Goal: Task Accomplishment & Management: Manage account settings

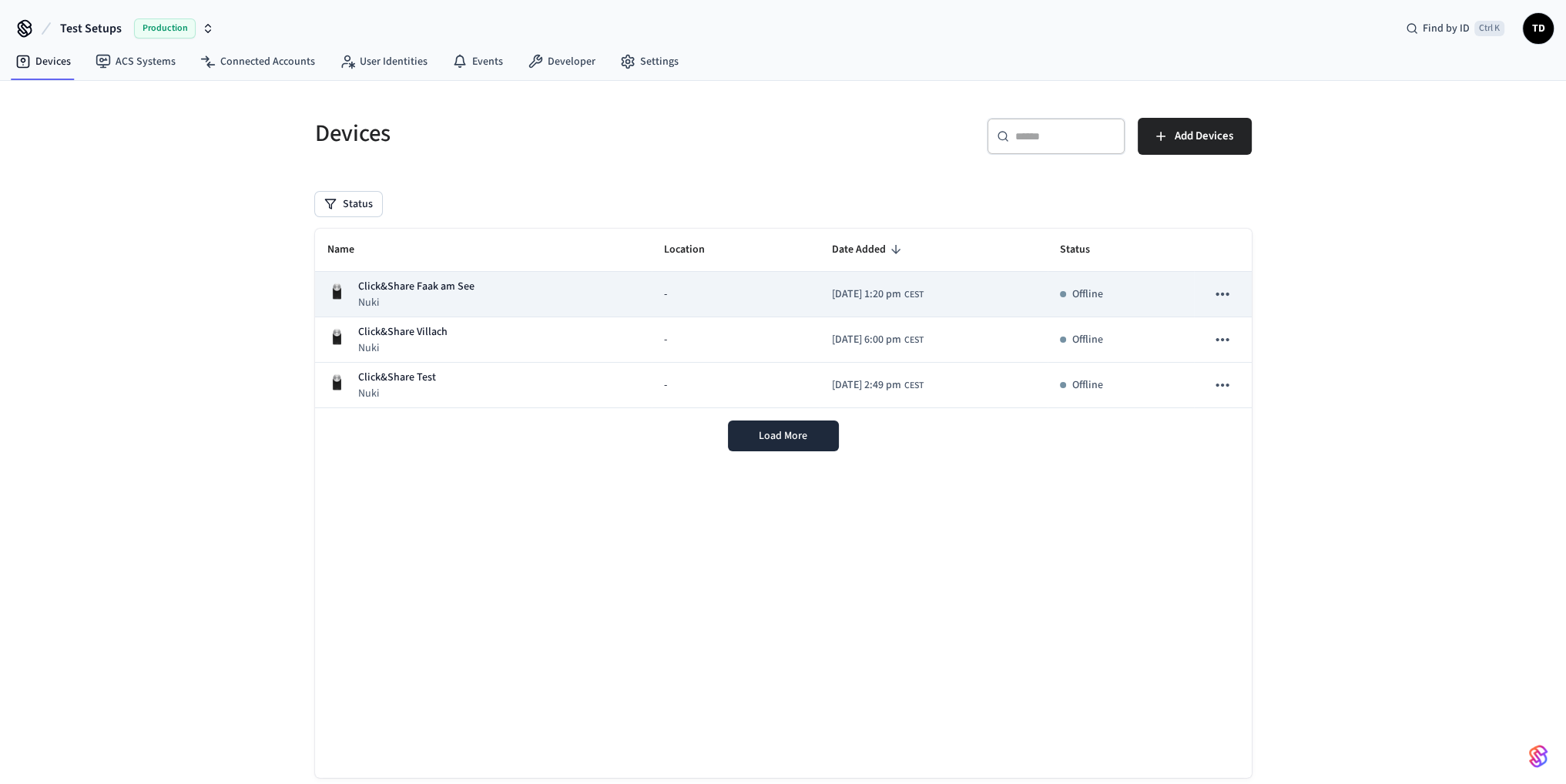
click at [413, 297] on p "Nuki" at bounding box center [416, 302] width 116 height 16
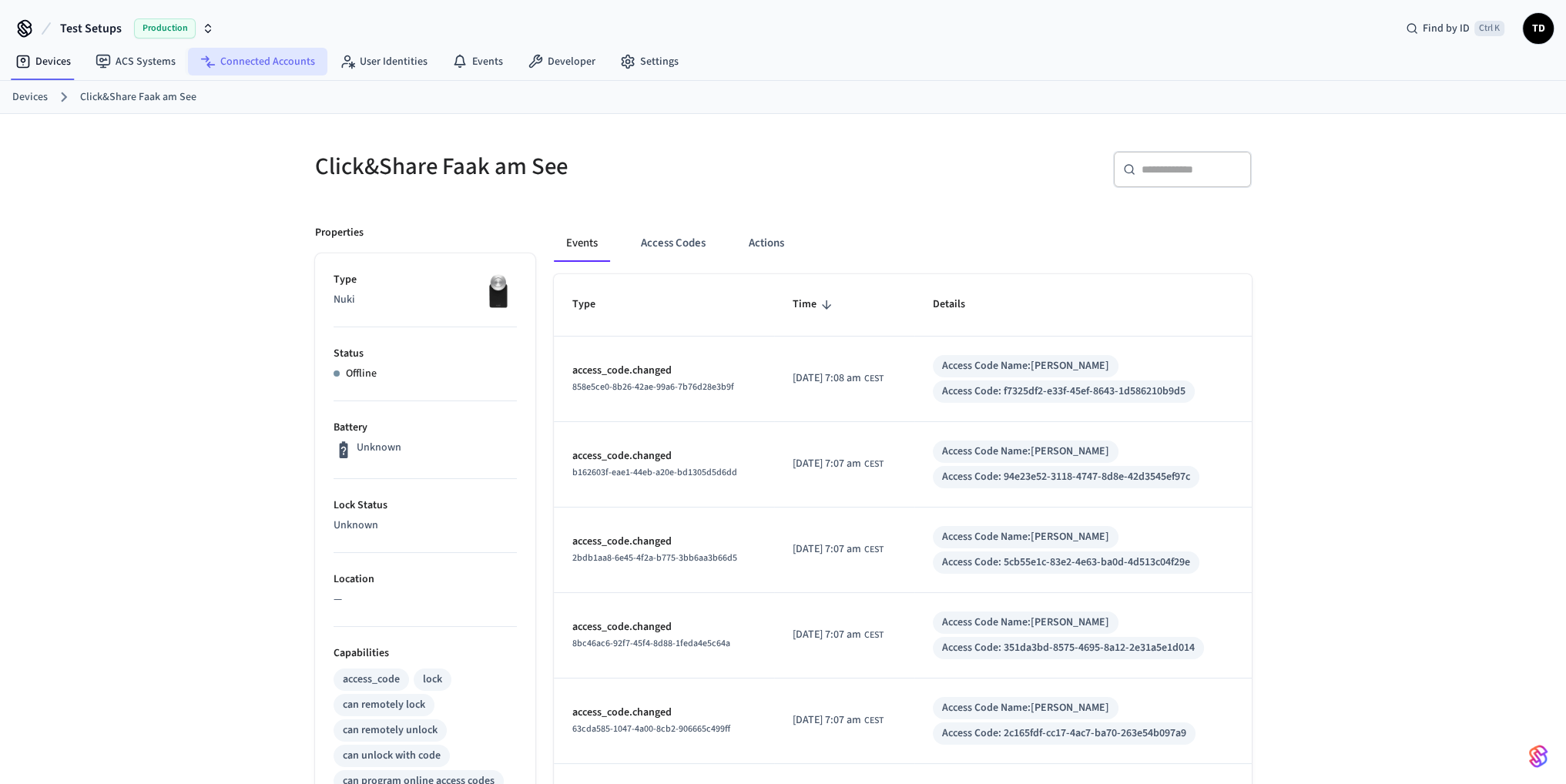
click at [280, 70] on link "Connected Accounts" at bounding box center [258, 61] width 140 height 28
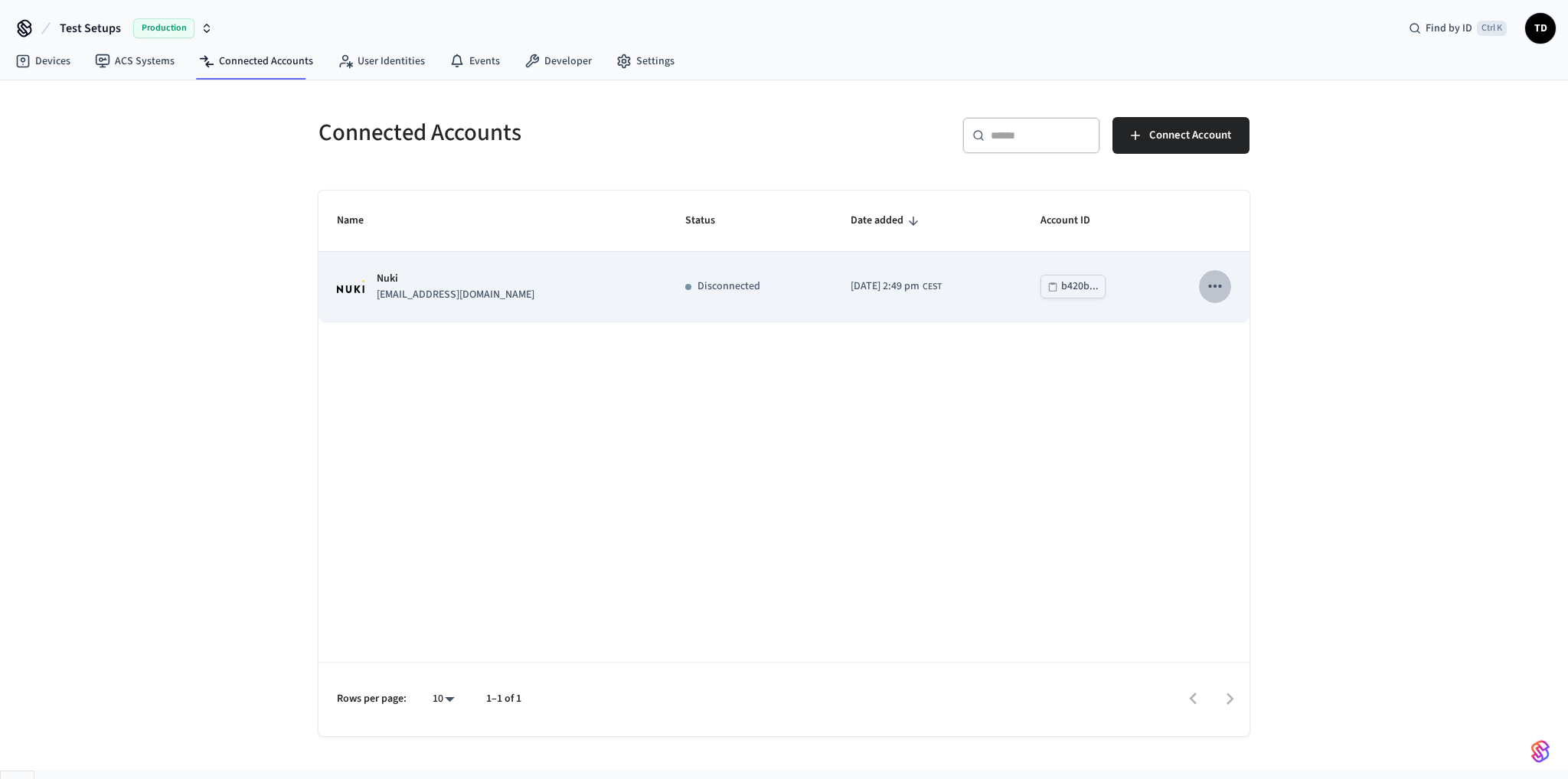
click at [1211, 287] on icon "sticky table" at bounding box center [1215, 286] width 20 height 20
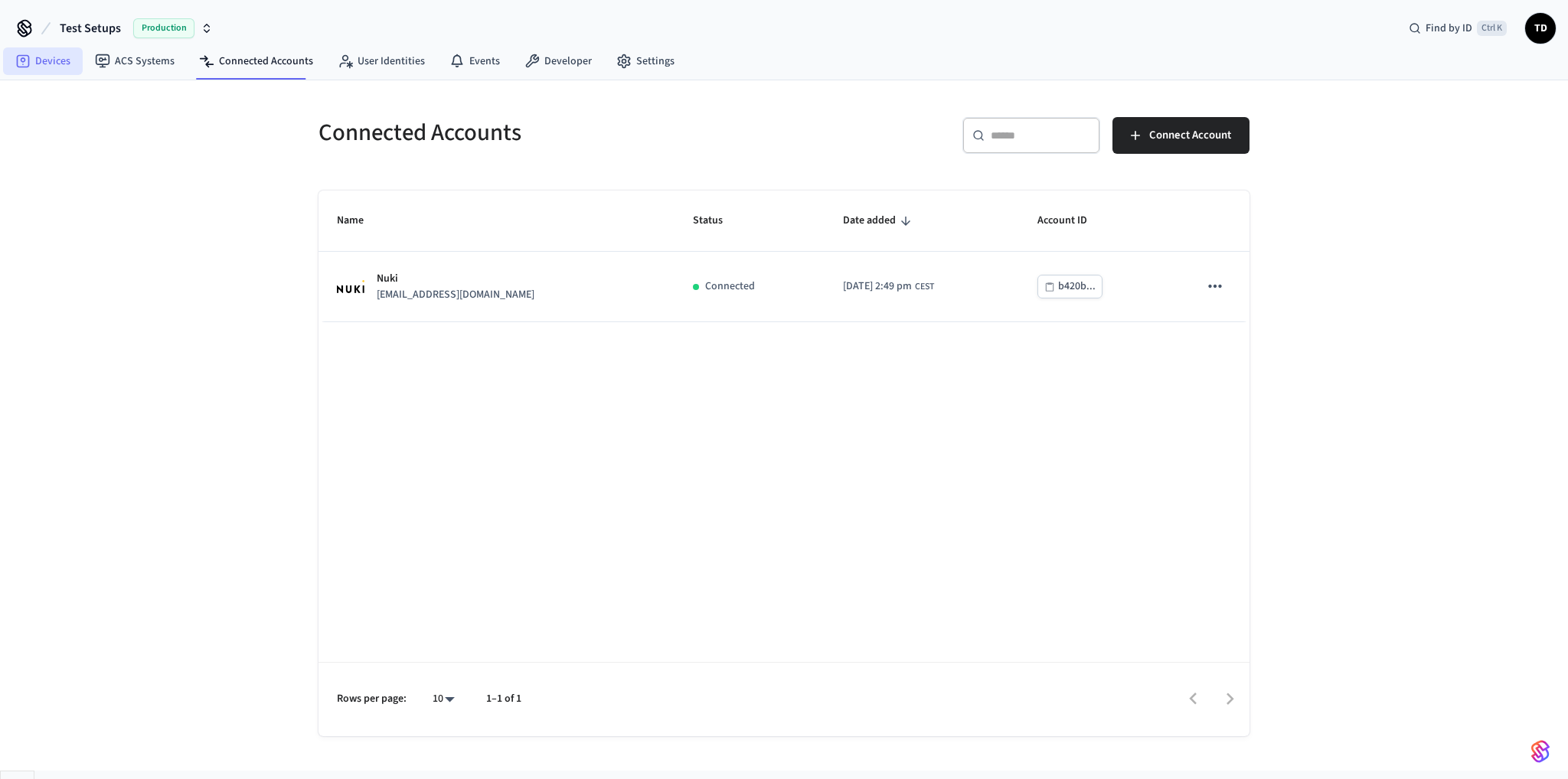
click at [43, 62] on link "Devices" at bounding box center [43, 61] width 80 height 28
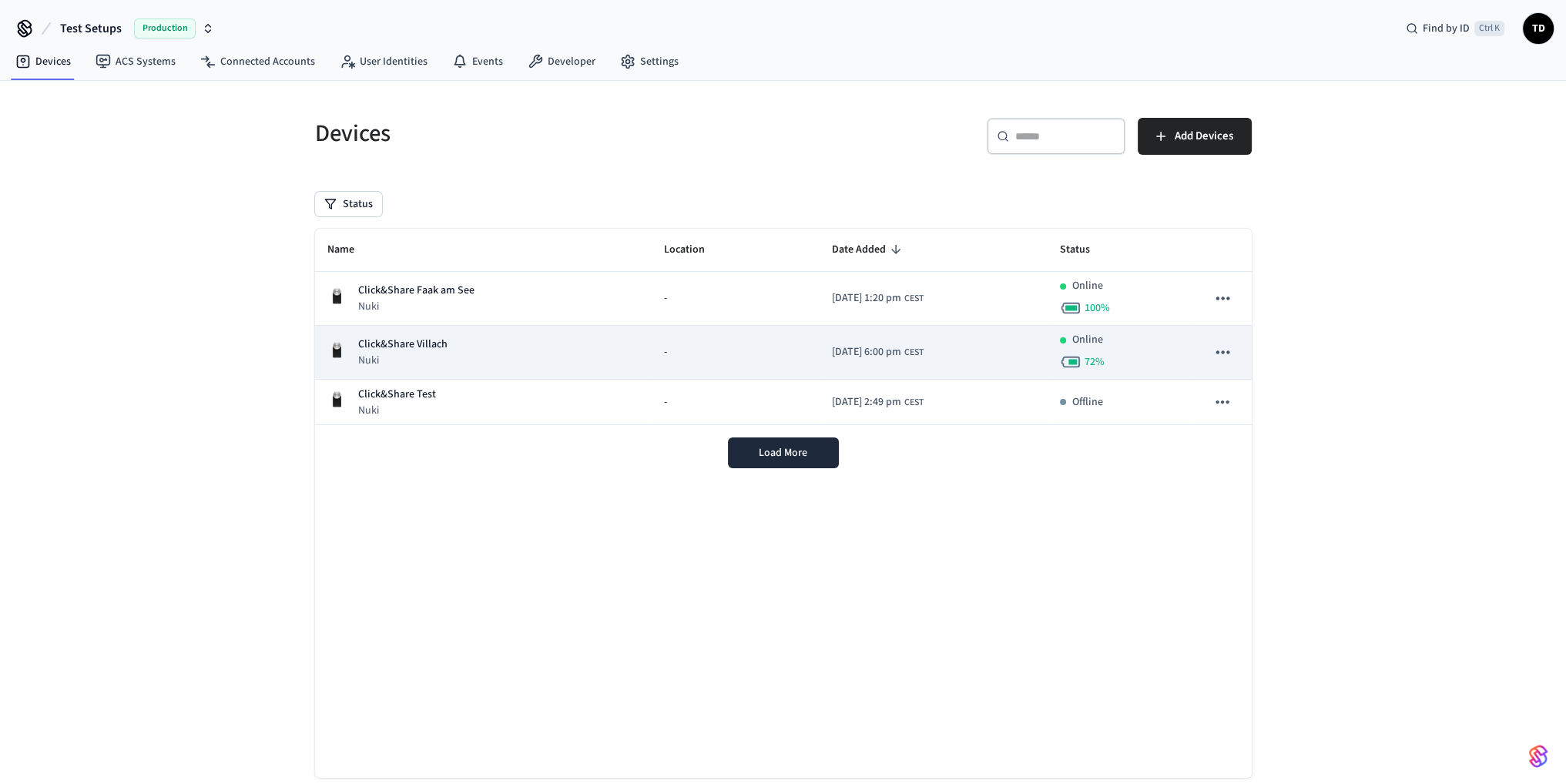
click at [460, 348] on div "Click&Share Villach Nuki" at bounding box center [484, 352] width 313 height 32
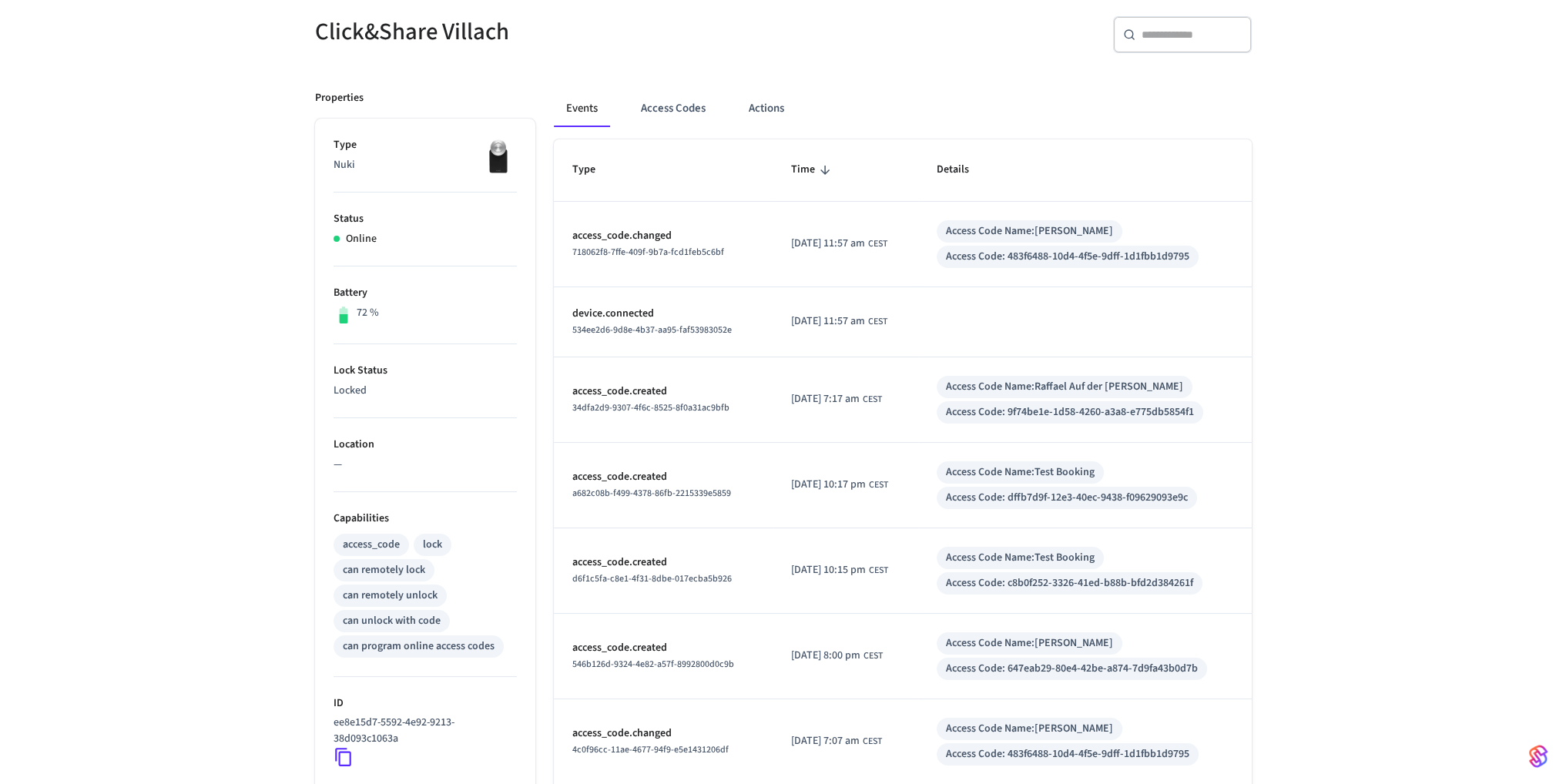
scroll to position [231, 0]
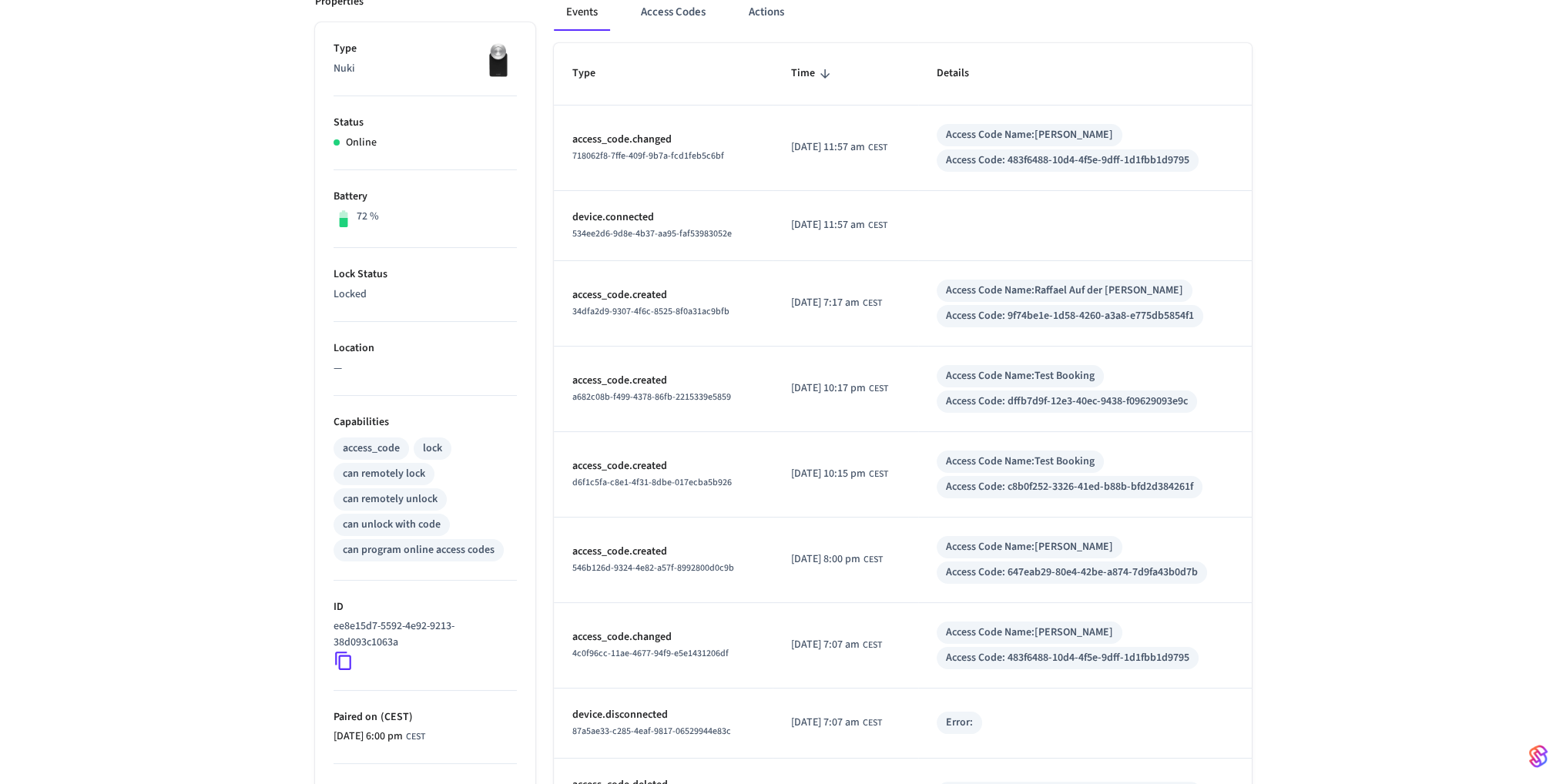
click at [707, 571] on span "546b126d-9324-4e82-a57f-8992800d0c9b" at bounding box center [653, 568] width 162 height 13
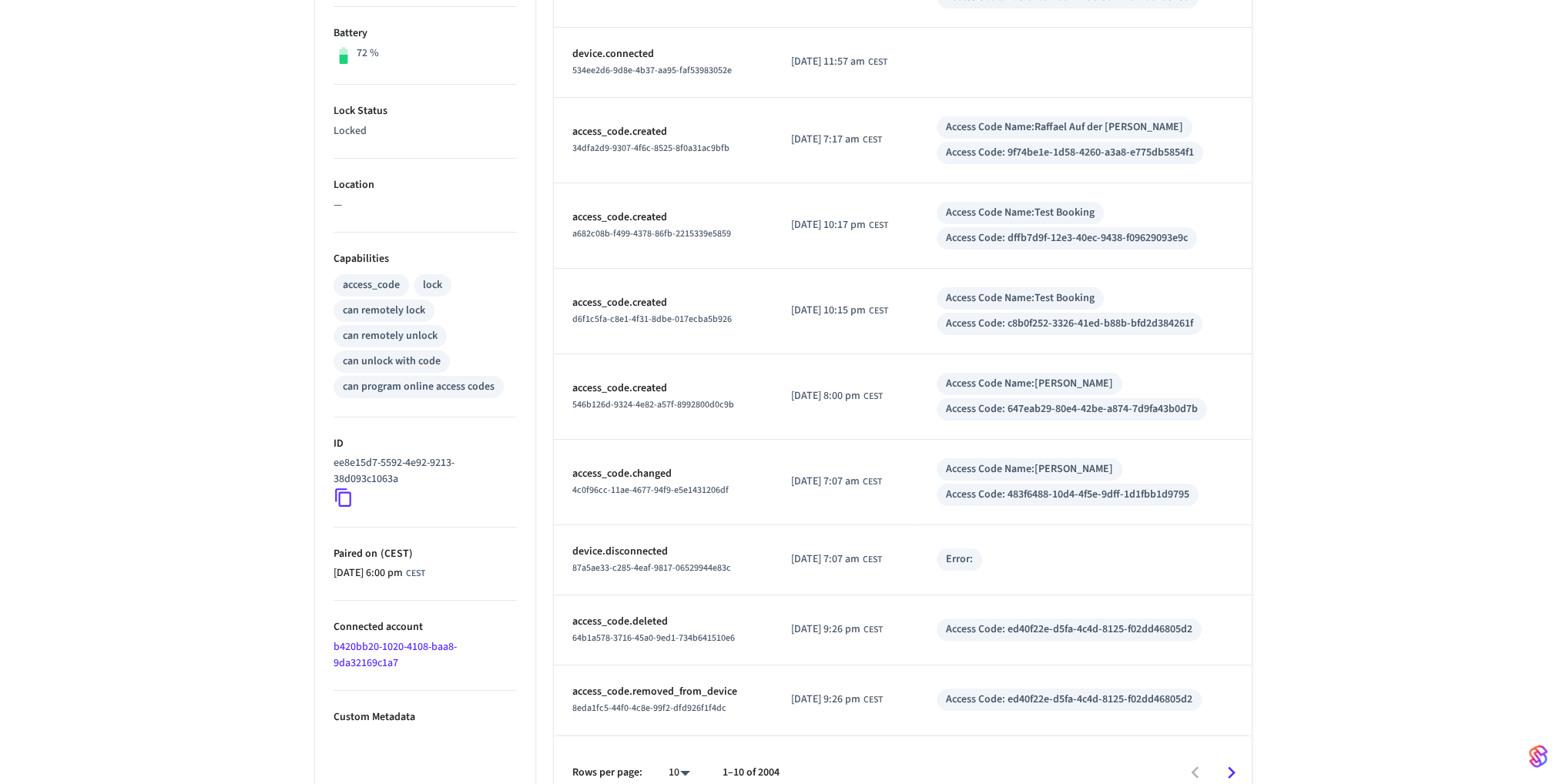
scroll to position [419, 0]
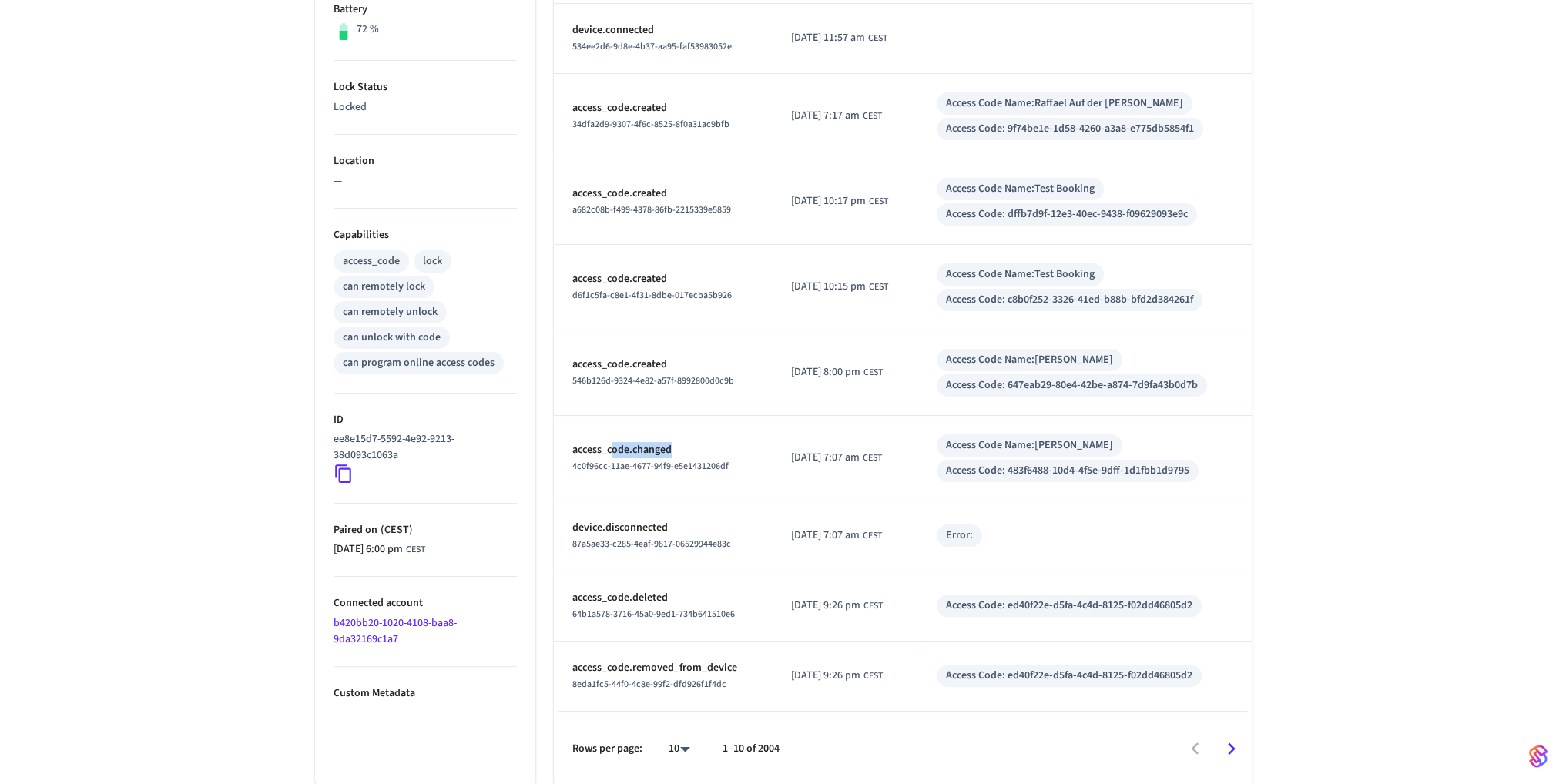
drag, startPoint x: 676, startPoint y: 450, endPoint x: 610, endPoint y: 453, distance: 66.1
click at [610, 453] on p "access_code.changed" at bounding box center [663, 449] width 181 height 16
click at [661, 378] on span "546b126d-9324-4e82-a57f-8992800d0c9b" at bounding box center [653, 380] width 162 height 13
click at [1044, 355] on div "Access Code Name: Peter Groß" at bounding box center [1030, 359] width 167 height 16
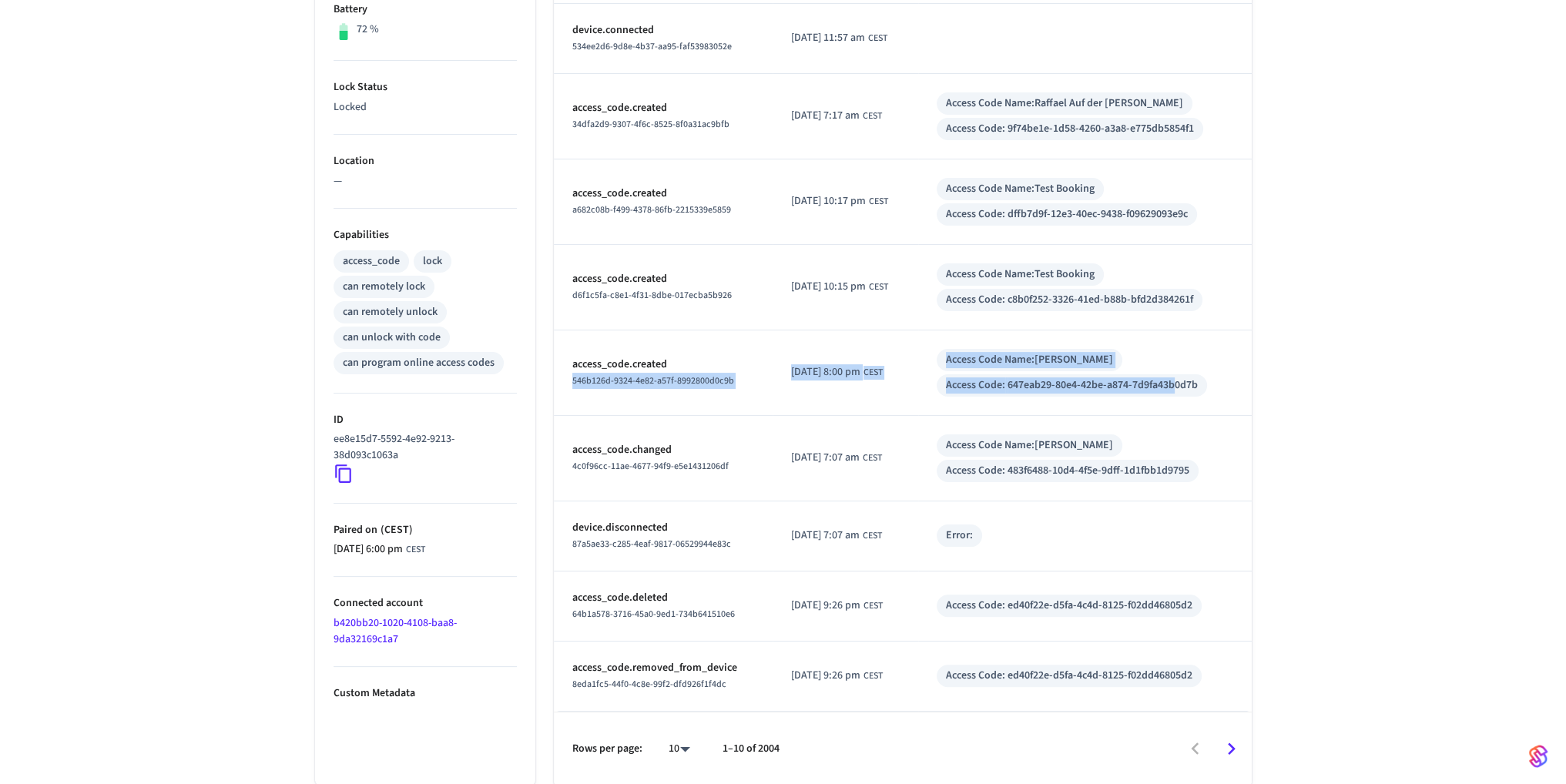
drag, startPoint x: 1193, startPoint y: 388, endPoint x: 709, endPoint y: 350, distance: 485.5
click at [709, 352] on tr "access_code.created 546b126d-9324-4e82-a57f-8992800d0c9b 2025/10/13 at 8:00 pm …" at bounding box center [903, 373] width 698 height 86
click at [716, 347] on td "access_code.created 546b126d-9324-4e82-a57f-8992800d0c9b" at bounding box center [663, 373] width 219 height 86
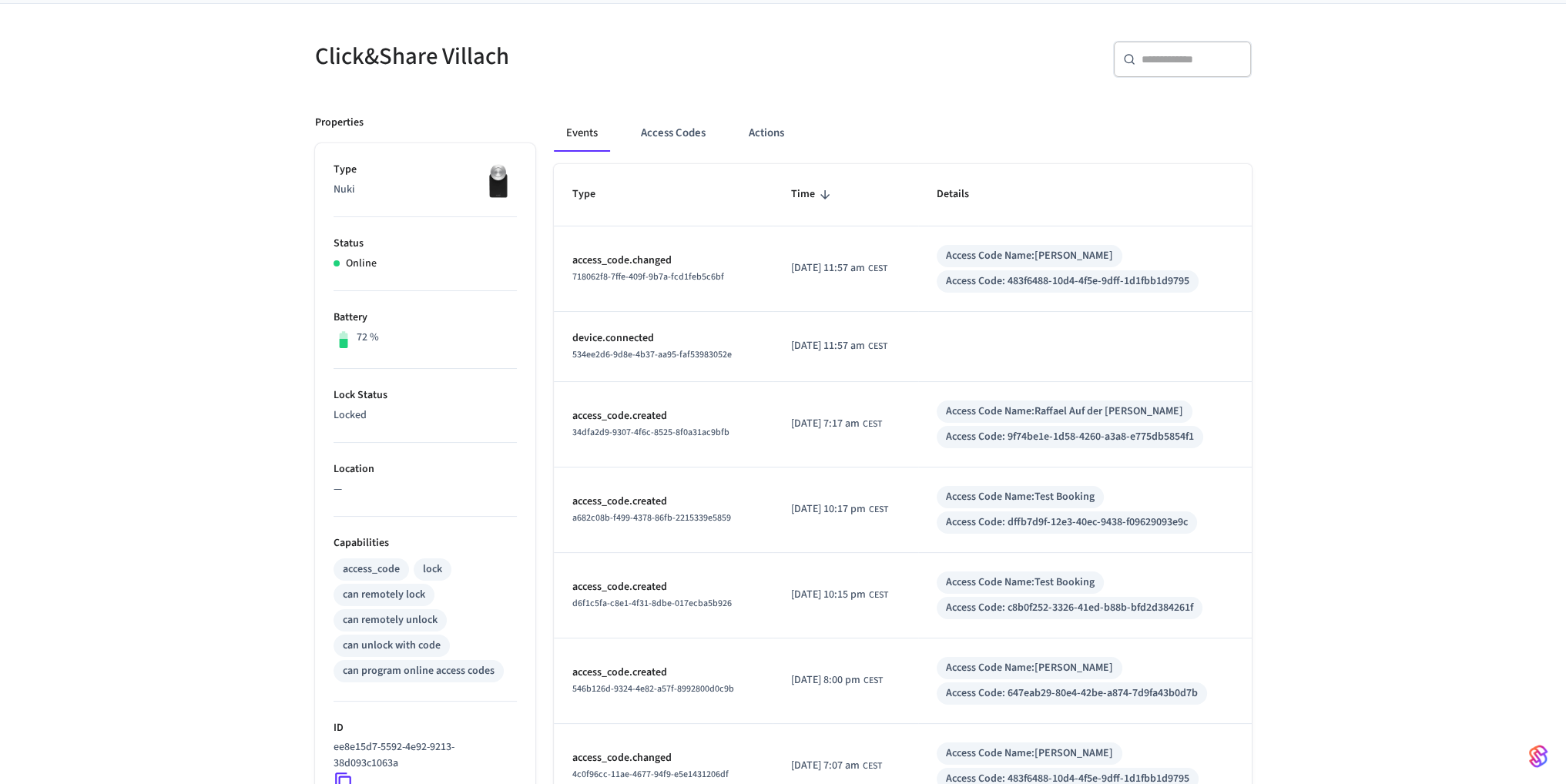
scroll to position [0, 0]
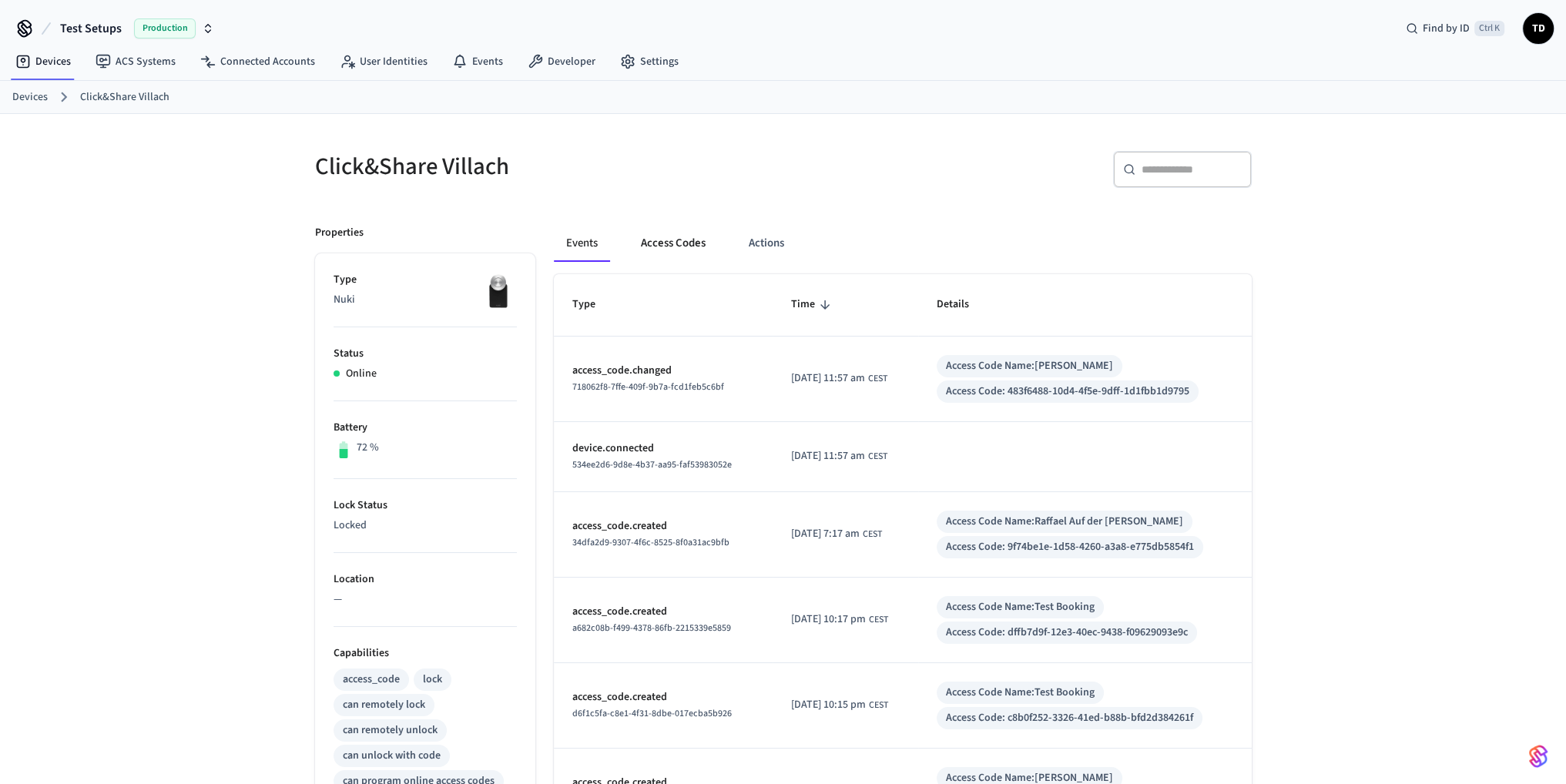
click at [652, 235] on button "Access Codes" at bounding box center [674, 244] width 89 height 37
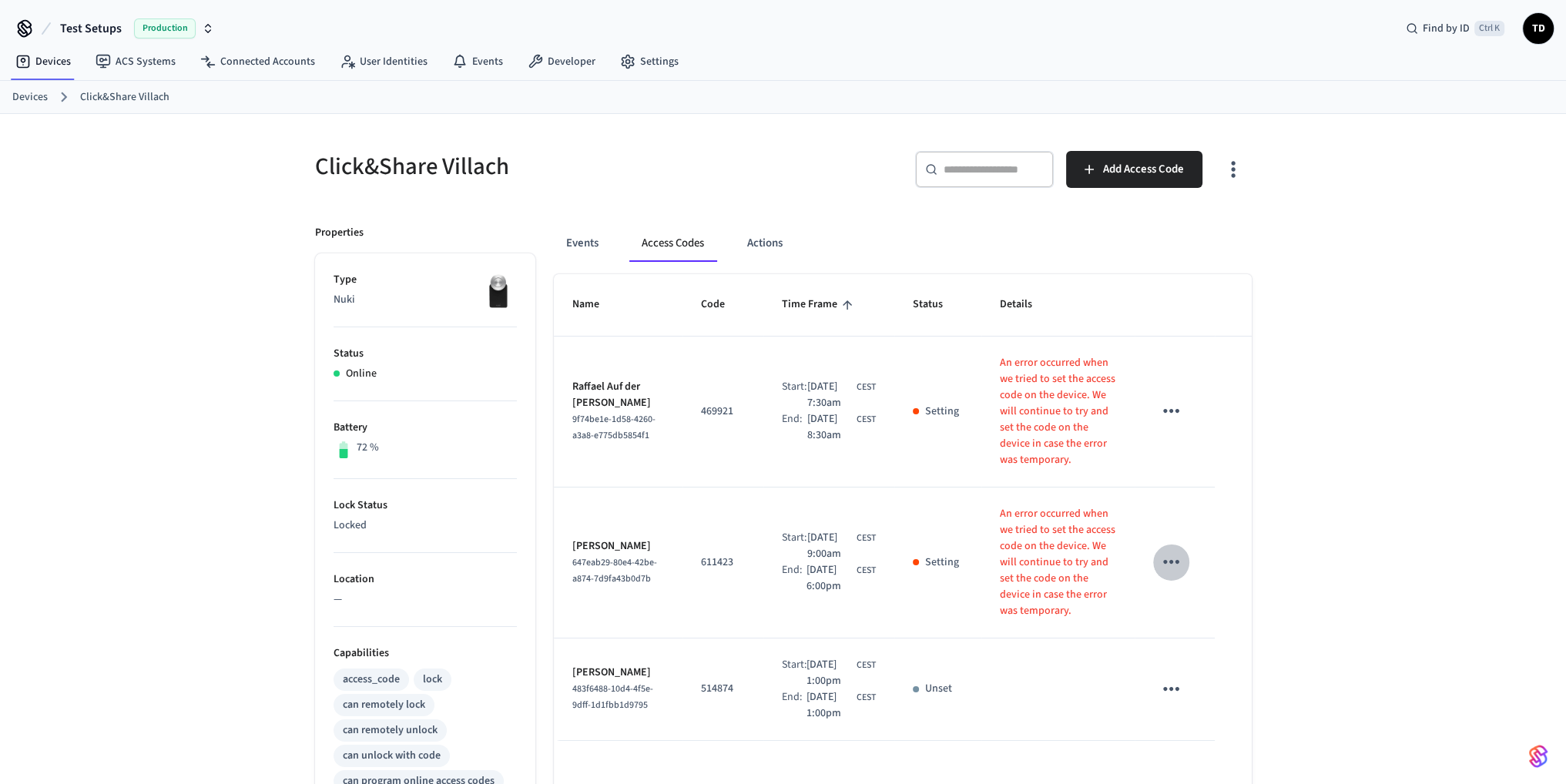
click at [1158, 544] on button "sticky table" at bounding box center [1171, 562] width 36 height 36
click at [1158, 535] on div at bounding box center [789, 392] width 1578 height 784
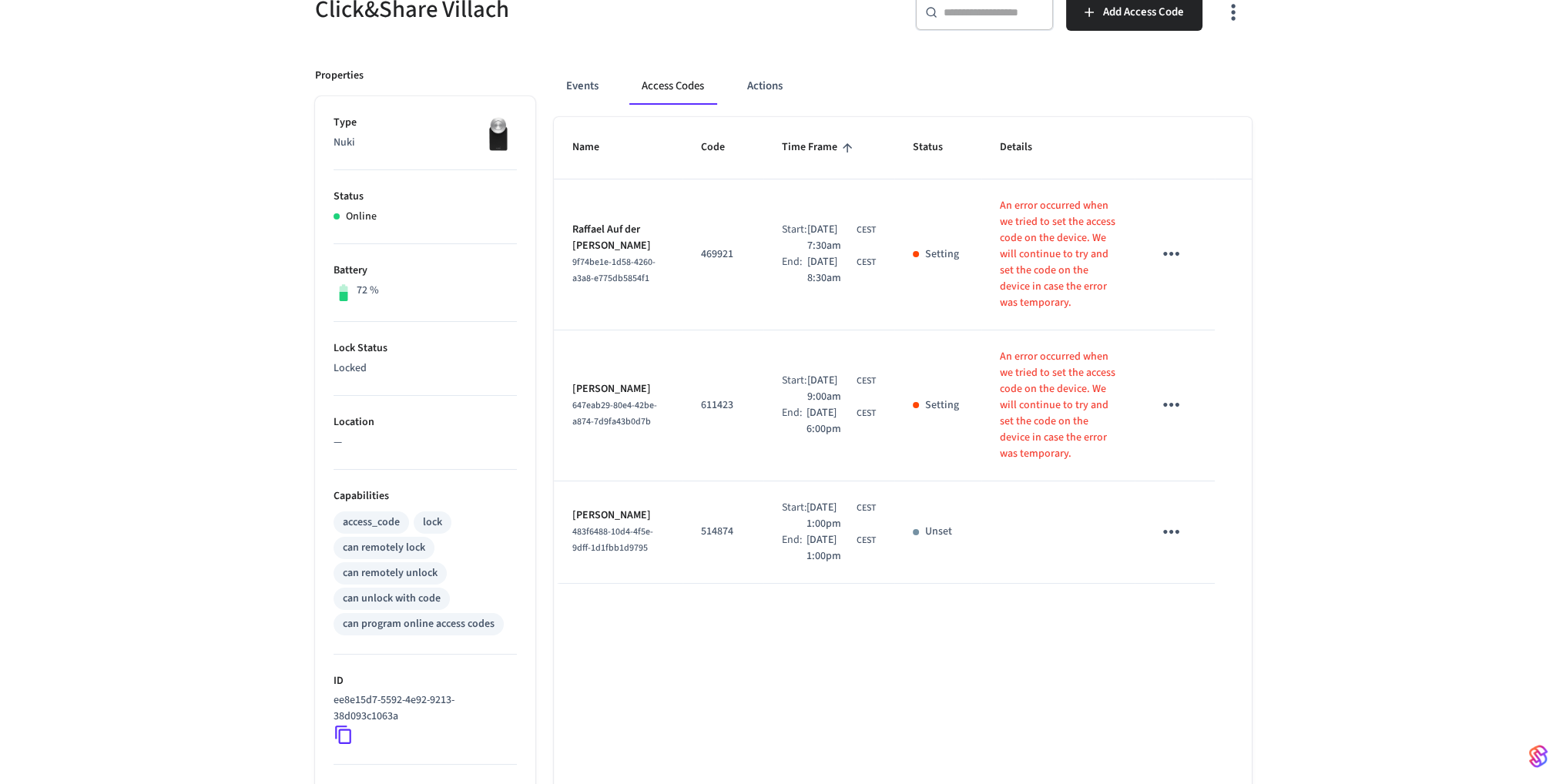
scroll to position [231, 0]
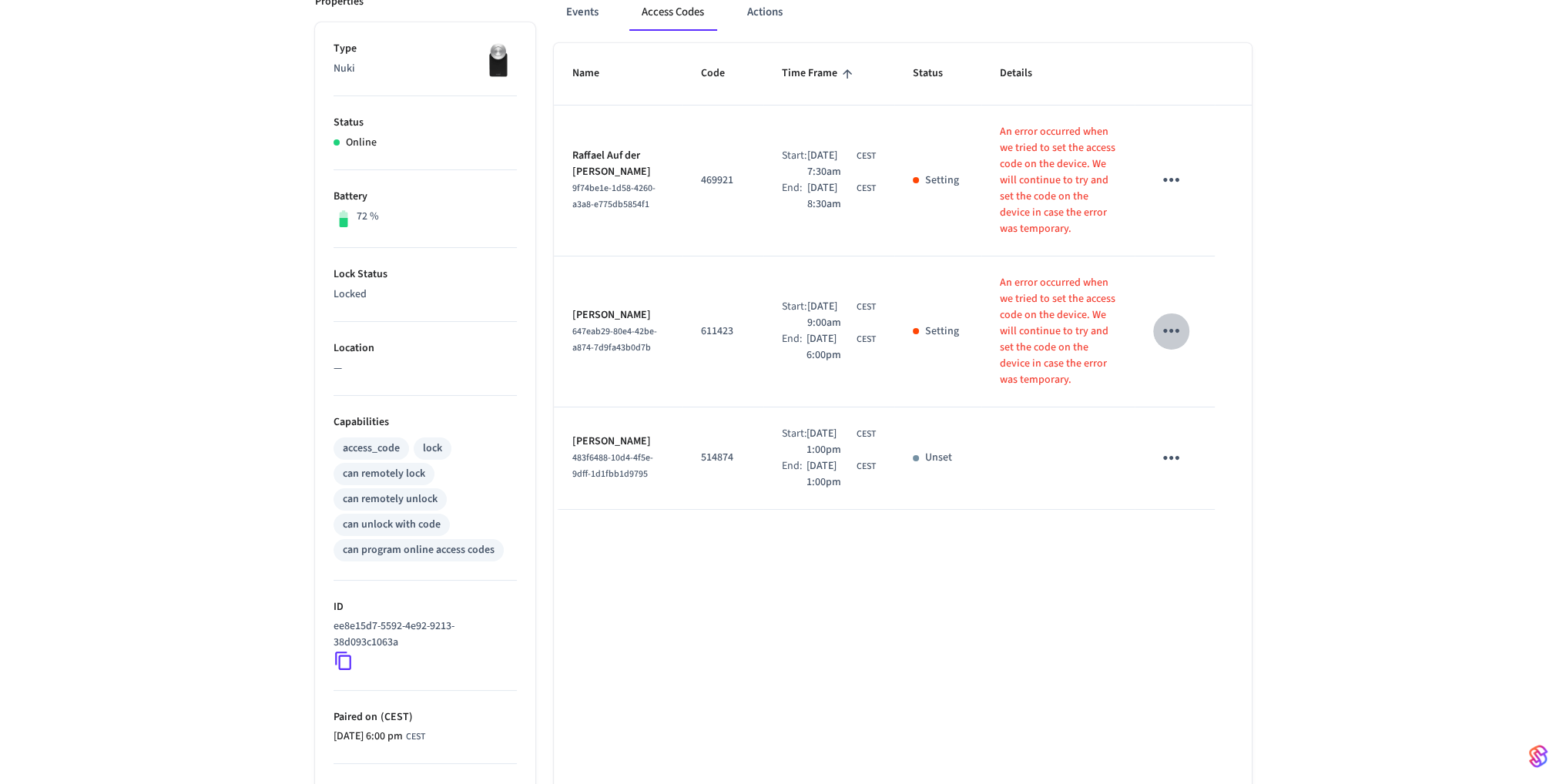
click at [1171, 319] on icon "sticky table" at bounding box center [1171, 331] width 24 height 24
click at [1201, 345] on li "Edit" at bounding box center [1208, 352] width 74 height 42
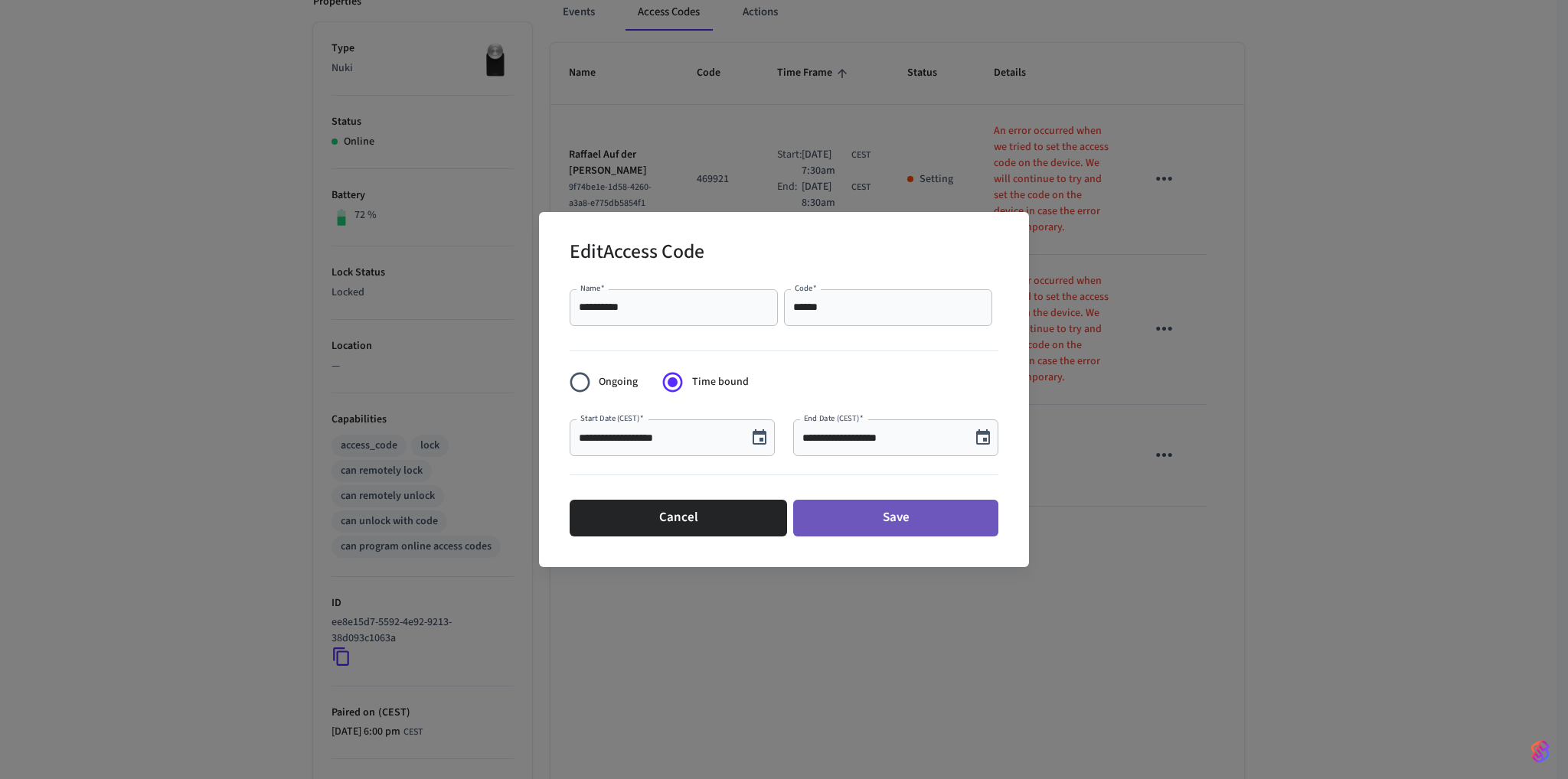
click at [924, 514] on button "Save" at bounding box center [896, 518] width 205 height 37
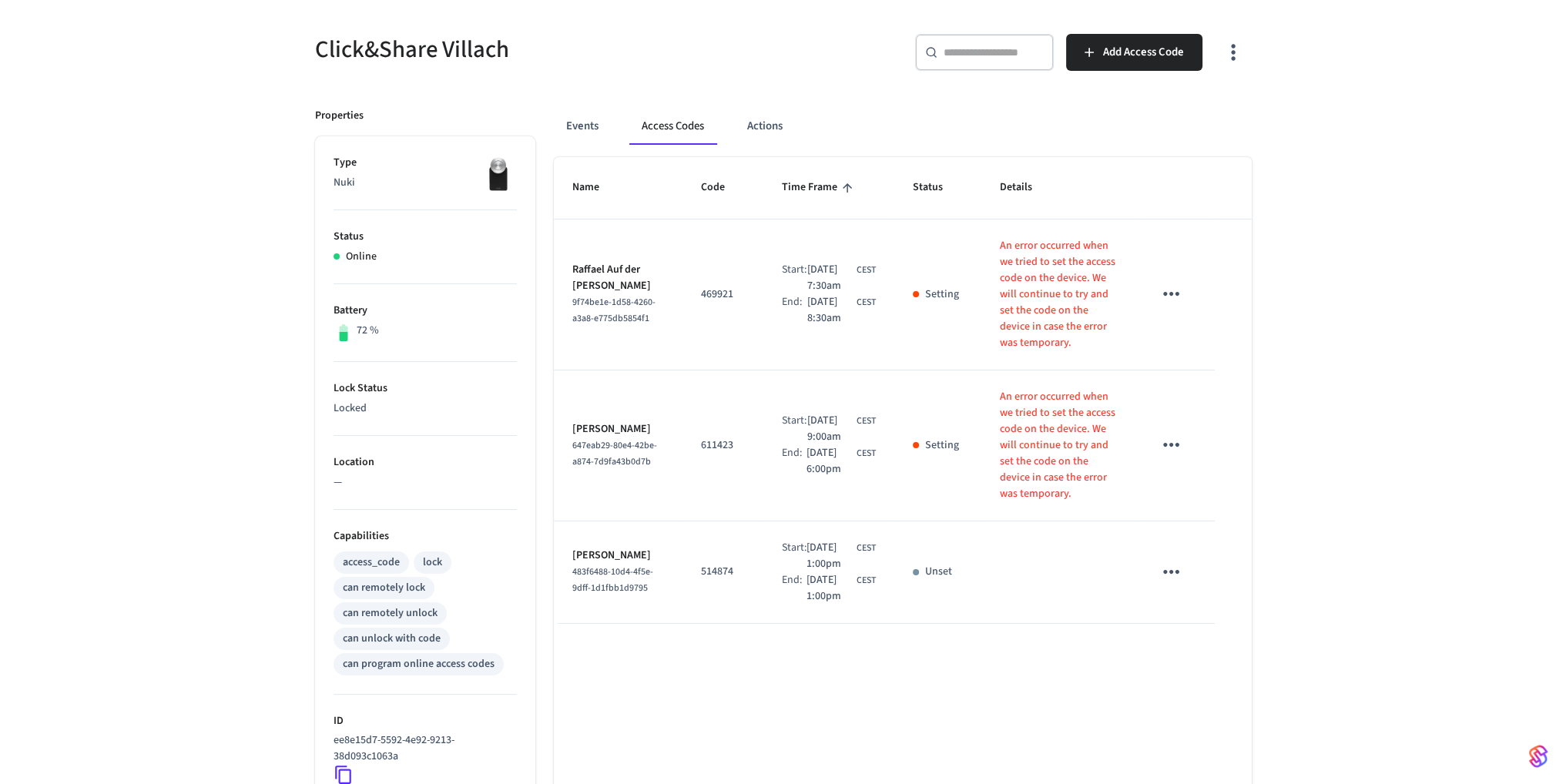
scroll to position [0, 0]
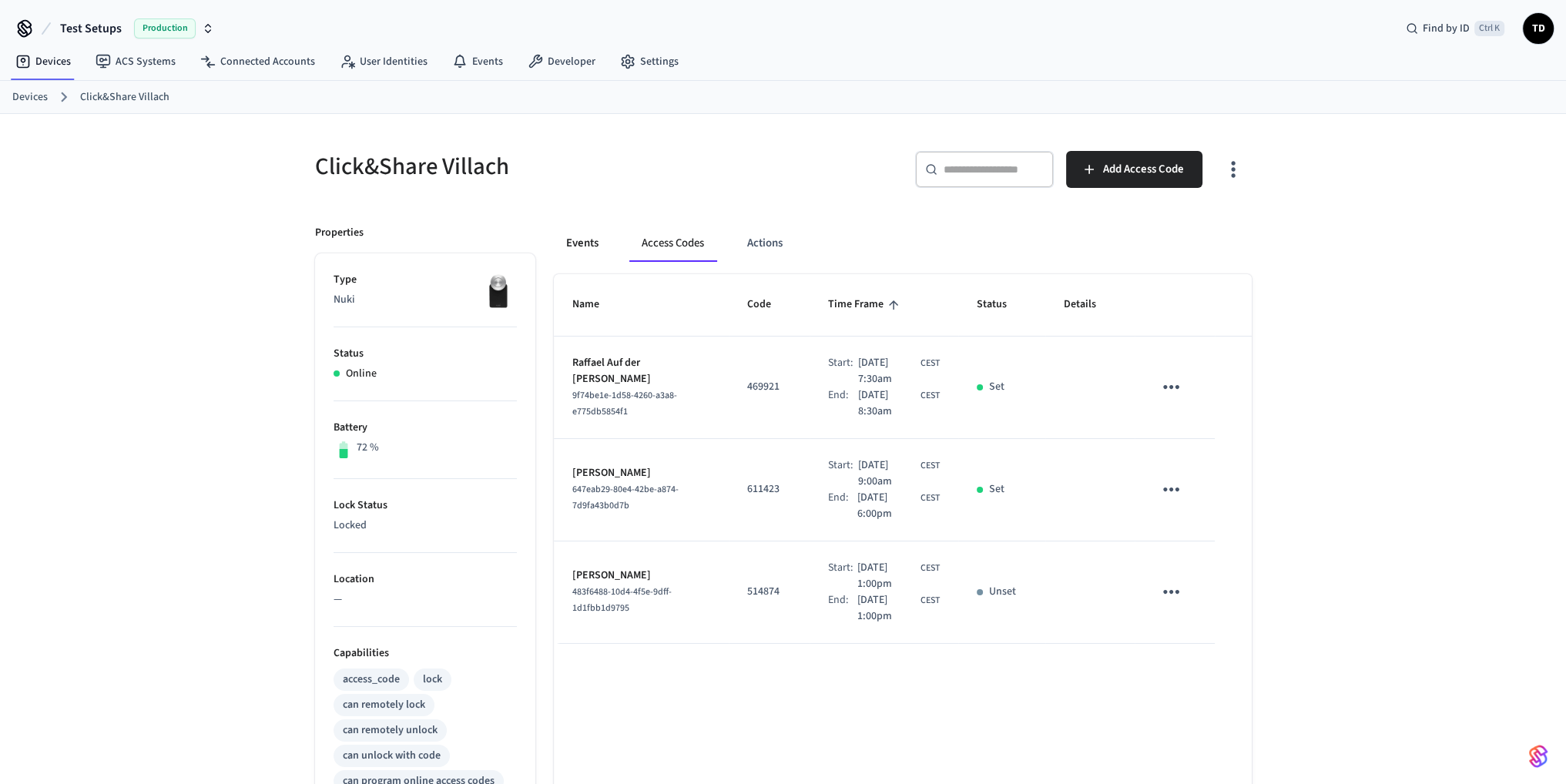
click at [579, 233] on button "Events" at bounding box center [582, 244] width 57 height 37
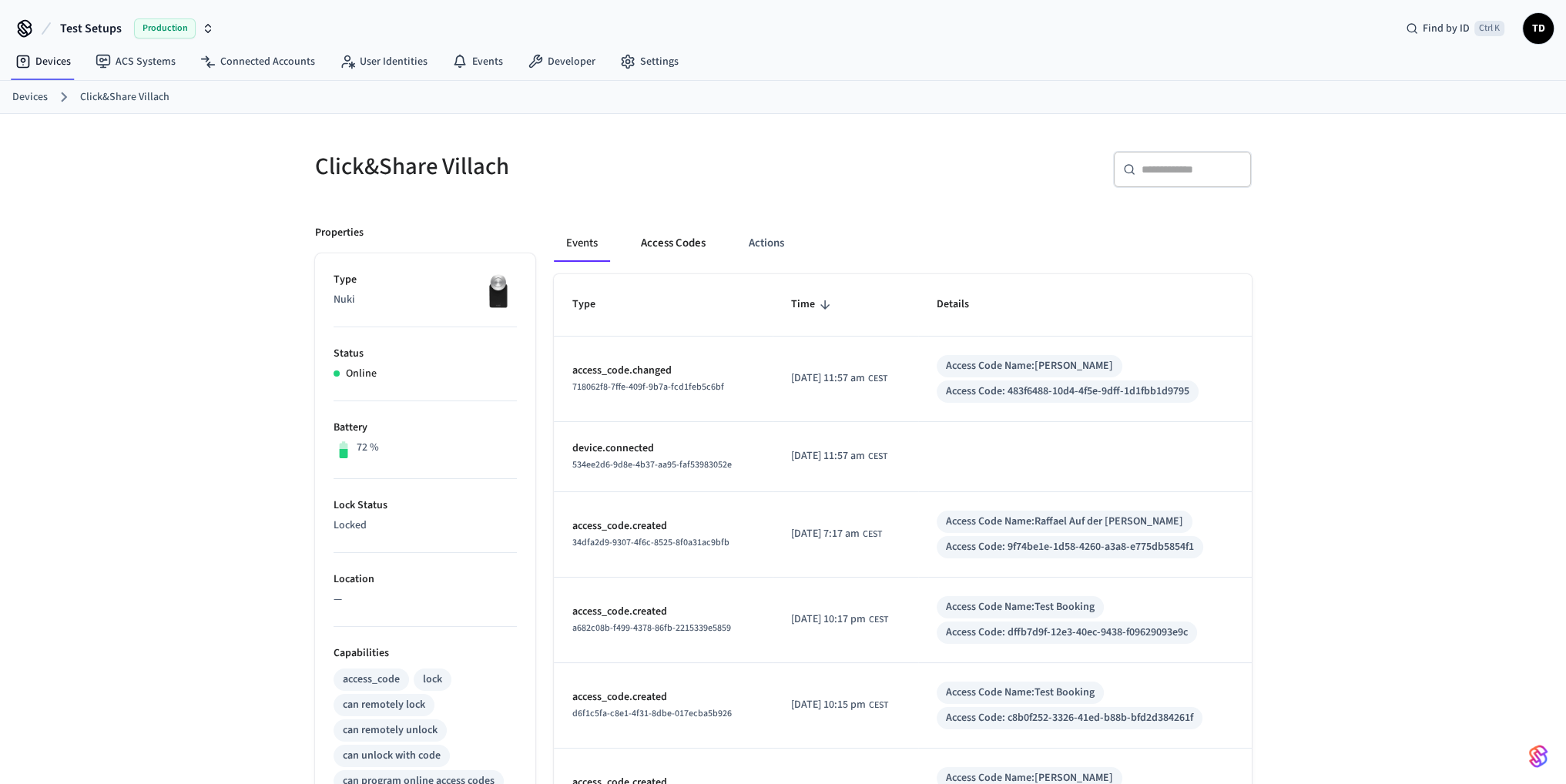
click at [653, 249] on button "Access Codes" at bounding box center [674, 244] width 89 height 37
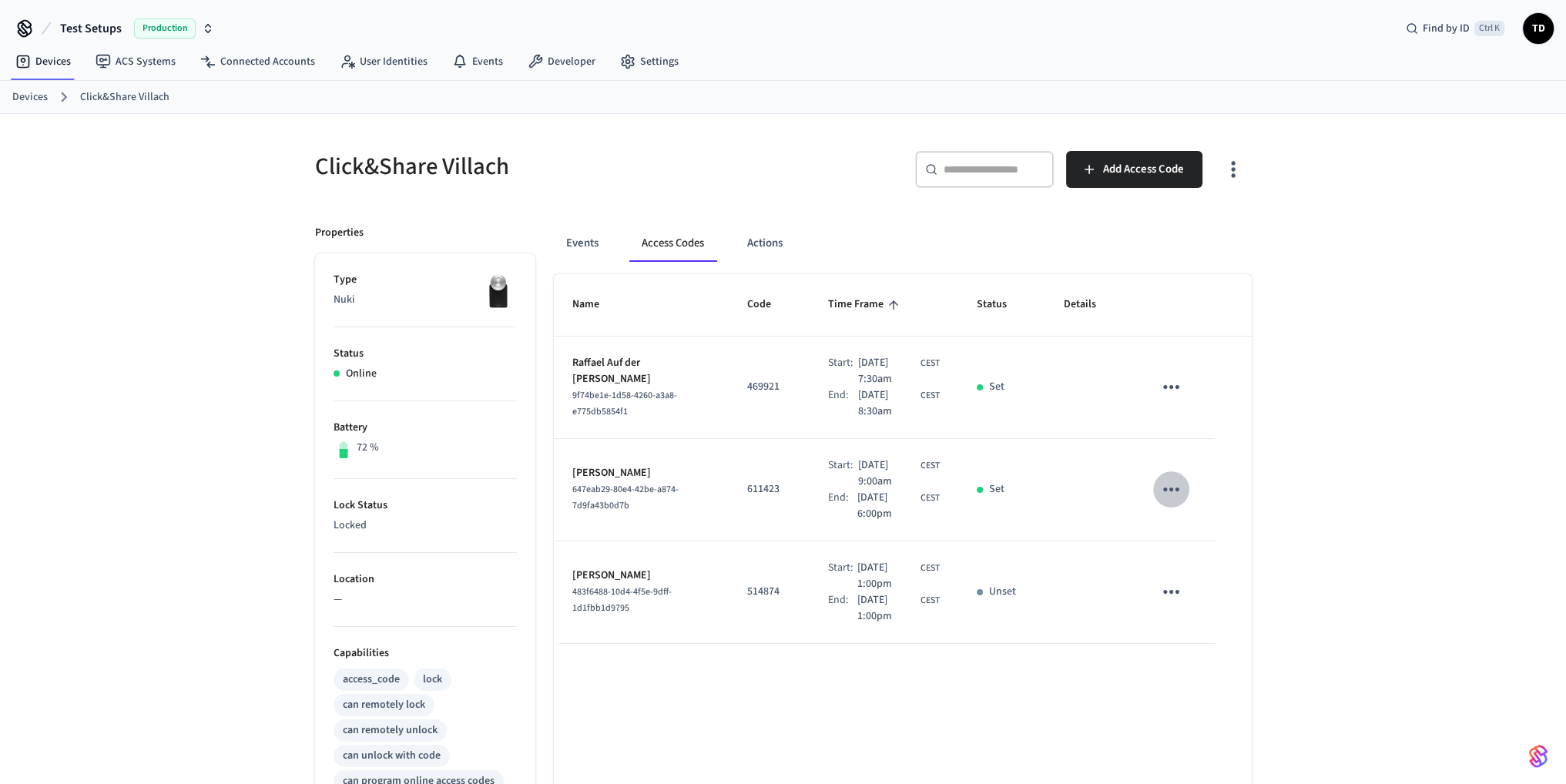
click at [1170, 484] on icon "sticky table" at bounding box center [1171, 489] width 24 height 24
click at [1272, 455] on div at bounding box center [789, 392] width 1578 height 784
